Goal: Information Seeking & Learning: Learn about a topic

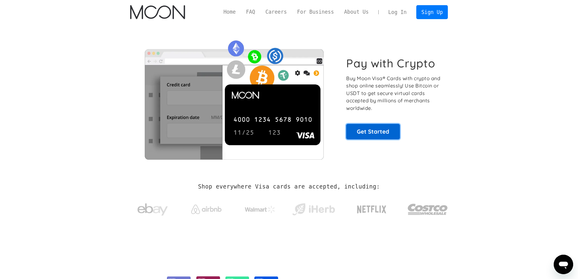
click at [372, 133] on link "Get Started" at bounding box center [373, 131] width 54 height 15
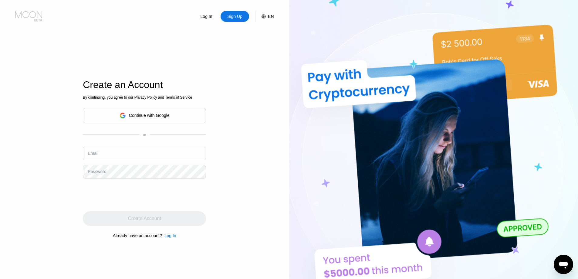
click at [24, 13] on icon at bounding box center [29, 16] width 28 height 11
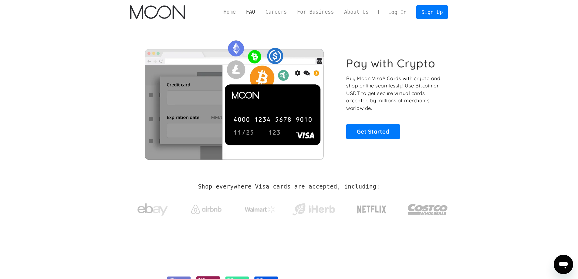
click at [260, 9] on link "FAQ" at bounding box center [250, 12] width 19 height 8
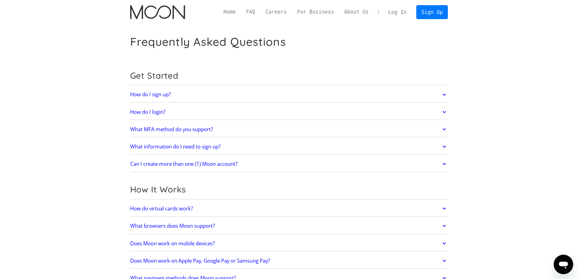
scroll to position [30, 0]
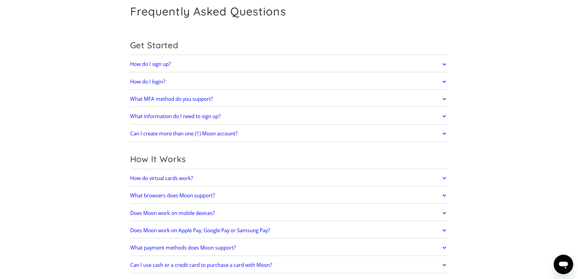
click at [190, 113] on h2 "What information do I need to sign up?" at bounding box center [175, 116] width 90 height 6
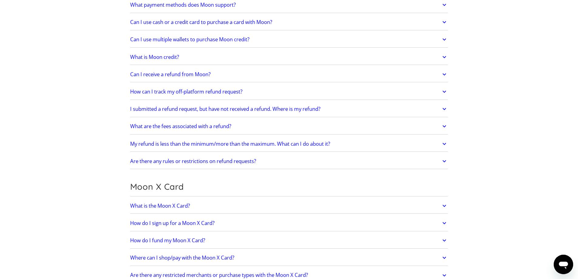
scroll to position [333, 0]
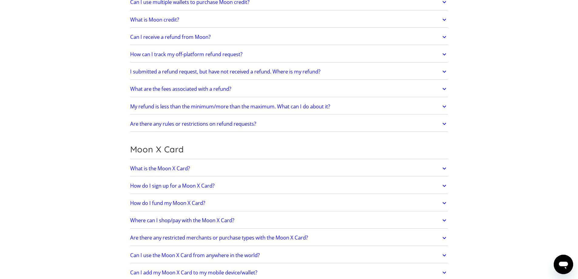
click at [185, 39] on h2 "Can I receive a refund from Moon?" at bounding box center [170, 37] width 80 height 6
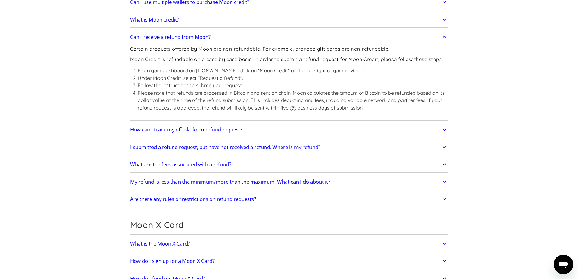
click at [185, 37] on h2 "Can I receive a refund from Moon?" at bounding box center [170, 37] width 80 height 6
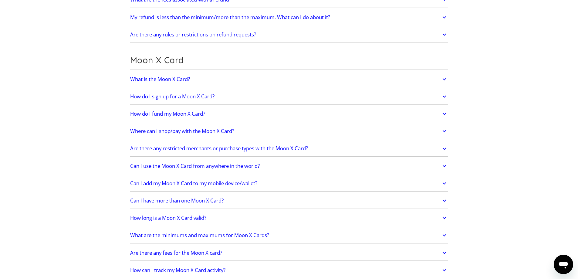
scroll to position [455, 0]
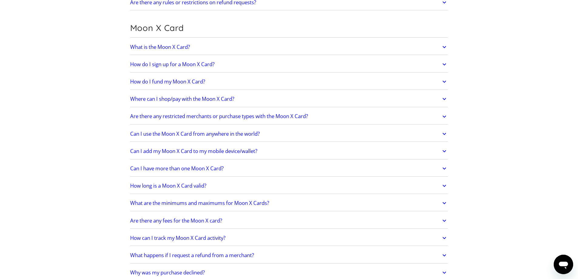
click at [145, 51] on link "What is the Moon X Card?" at bounding box center [289, 47] width 318 height 13
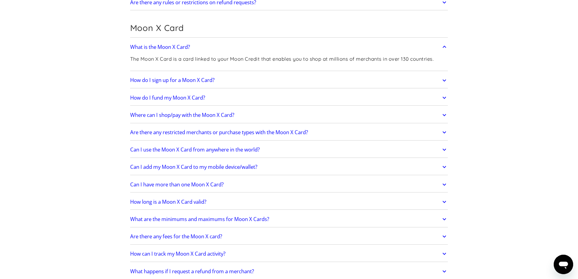
click at [146, 47] on h2 "What is the Moon X Card?" at bounding box center [160, 47] width 60 height 6
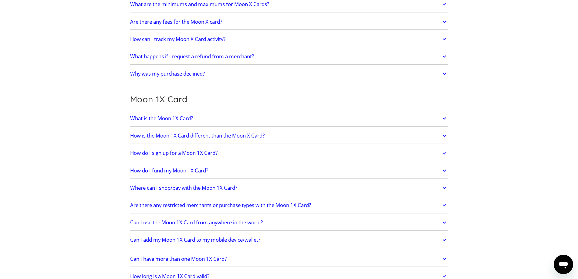
scroll to position [667, 0]
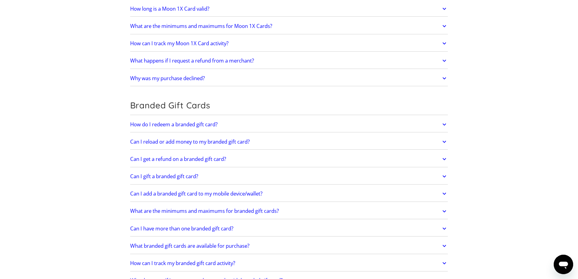
scroll to position [940, 0]
